Goal: Task Accomplishment & Management: Use online tool/utility

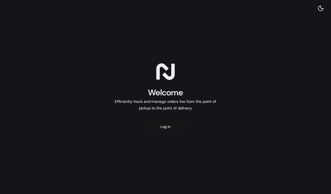
click at [161, 126] on button "Log in" at bounding box center [165, 126] width 44 height 13
click at [159, 126] on button "Log in" at bounding box center [165, 126] width 44 height 13
click at [160, 129] on button "Log in" at bounding box center [165, 126] width 44 height 13
